Goal: Navigation & Orientation: Go to known website

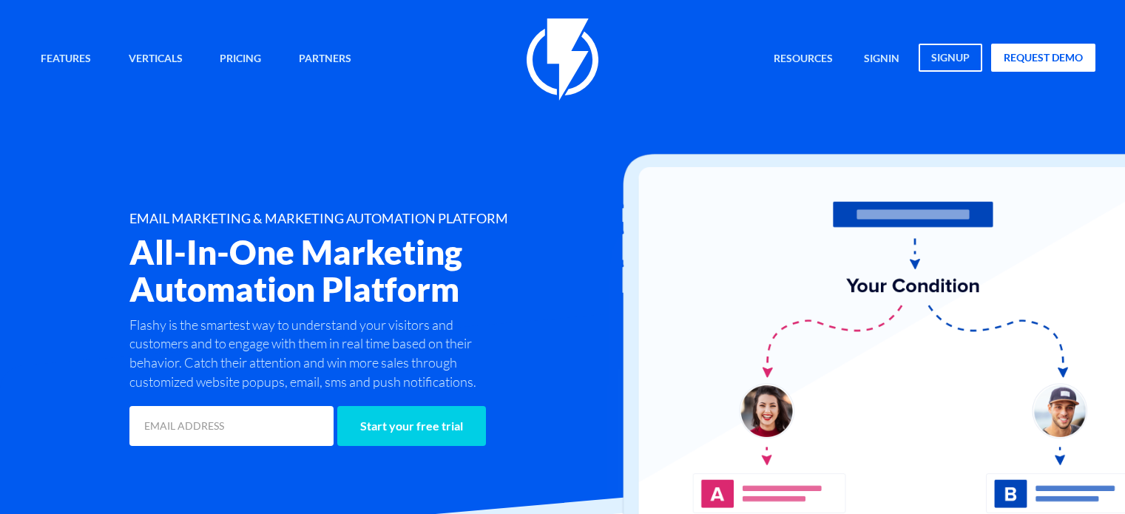
click at [888, 68] on link "signin" at bounding box center [882, 60] width 58 height 32
click at [863, 50] on link "signin" at bounding box center [882, 60] width 58 height 32
click at [873, 50] on link "signin" at bounding box center [882, 60] width 58 height 32
click at [889, 64] on link "signin" at bounding box center [882, 60] width 58 height 32
